Goal: Entertainment & Leisure: Consume media (video, audio)

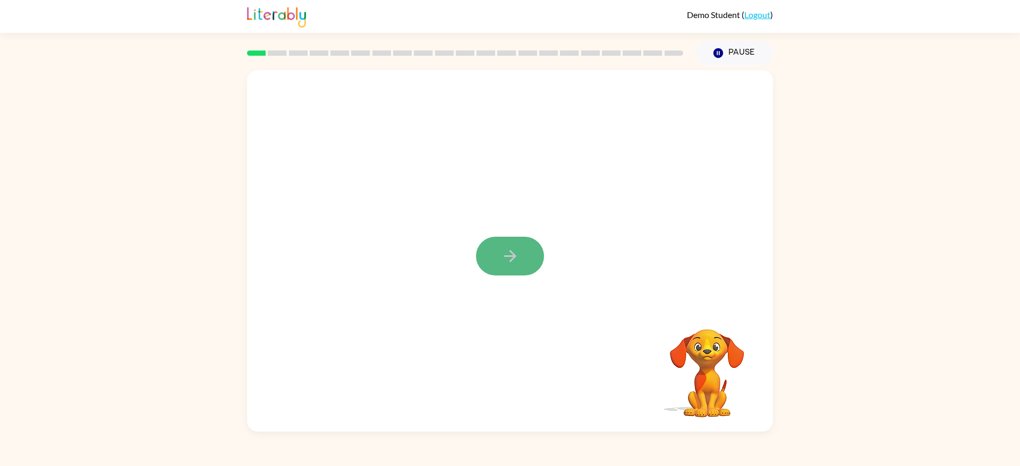
click at [521, 254] on button "button" at bounding box center [510, 256] width 68 height 39
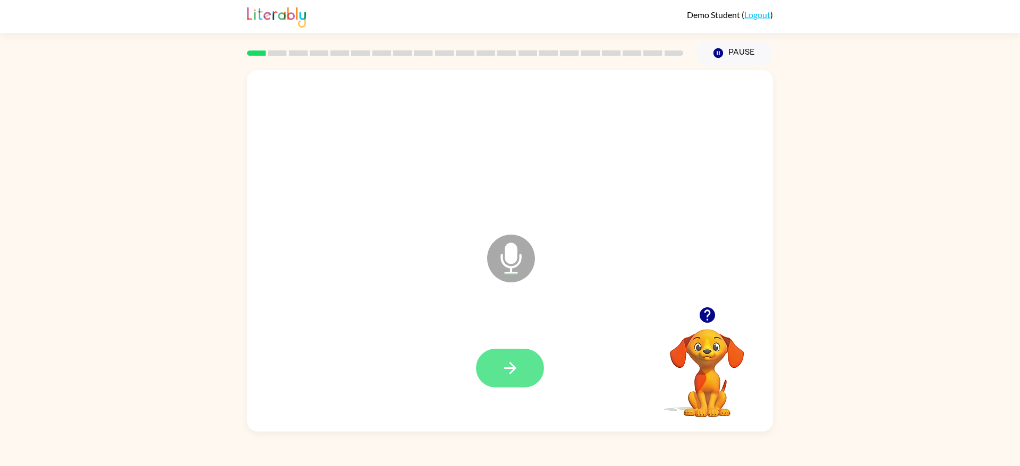
click at [525, 364] on button "button" at bounding box center [510, 368] width 68 height 39
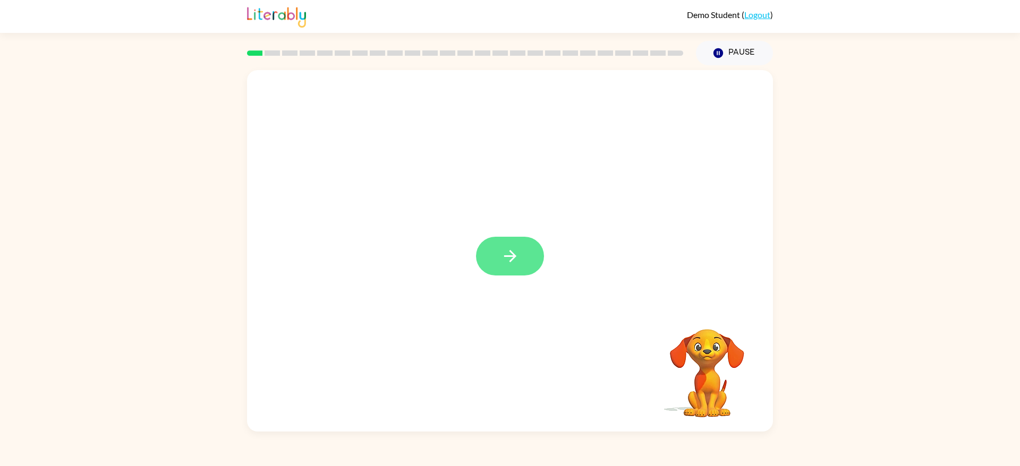
click at [524, 259] on button "button" at bounding box center [510, 256] width 68 height 39
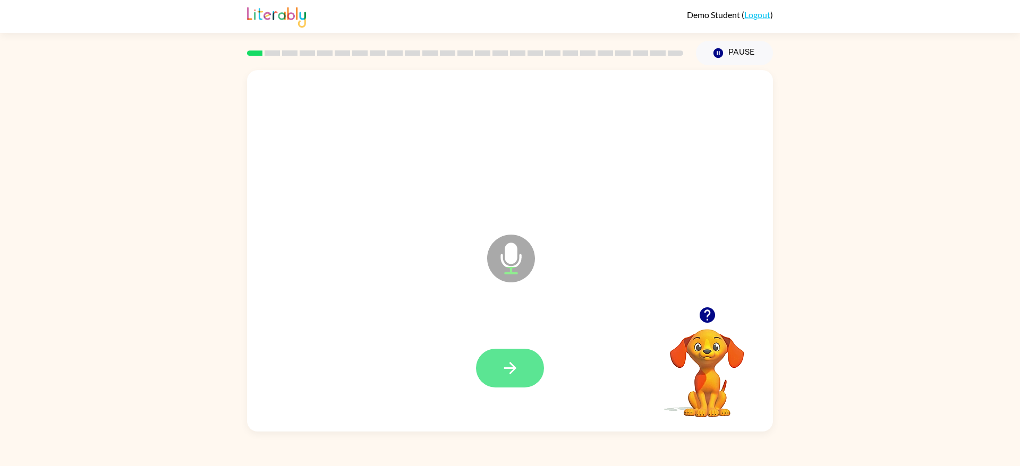
click at [511, 369] on icon "button" at bounding box center [510, 368] width 19 height 19
